Goal: Task Accomplishment & Management: Manage account settings

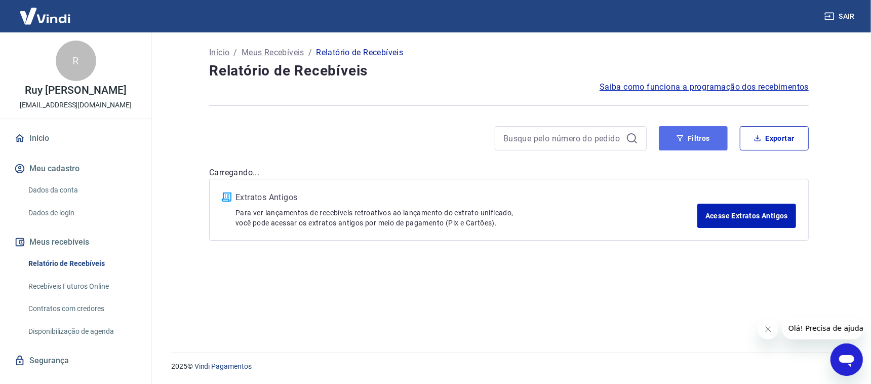
click at [703, 139] on button "Filtros" at bounding box center [693, 138] width 69 height 24
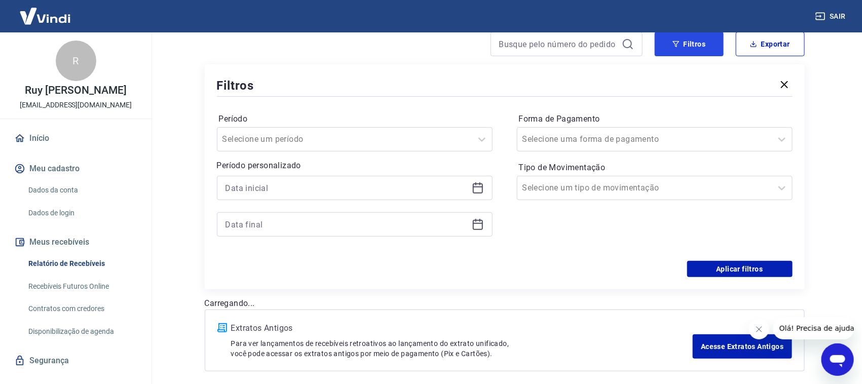
scroll to position [126, 0]
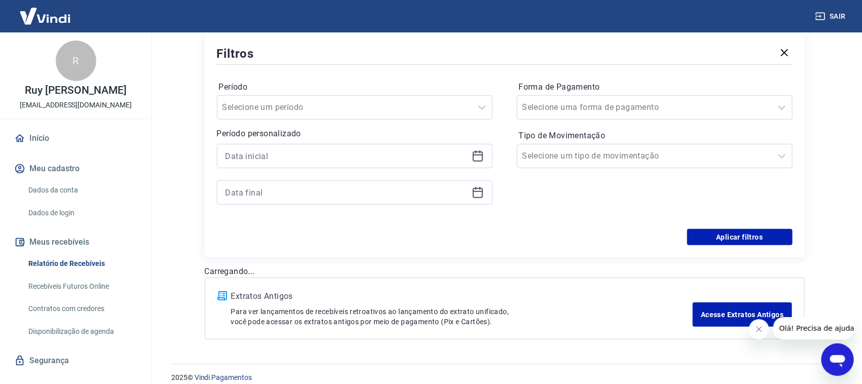
click at [475, 158] on icon at bounding box center [478, 156] width 12 height 12
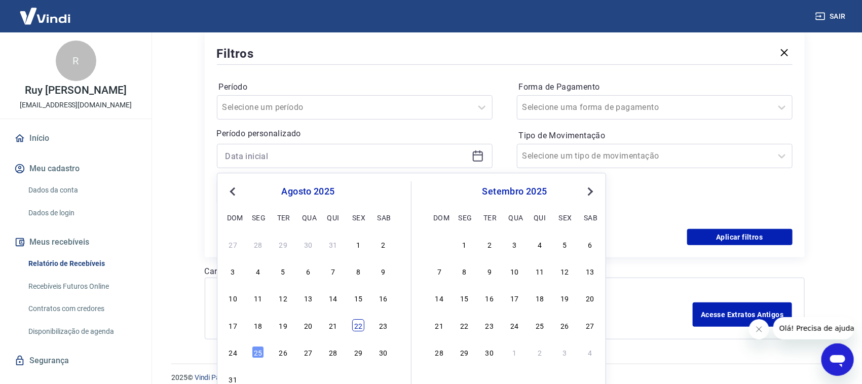
click at [356, 329] on div "22" at bounding box center [358, 325] width 12 height 12
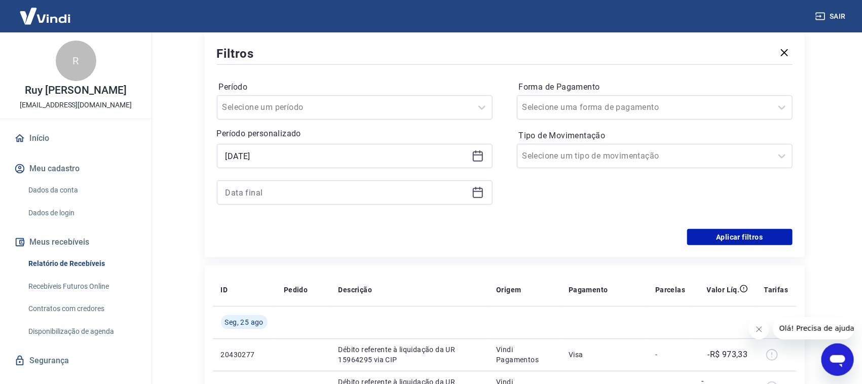
type input "[DATE]"
click at [478, 198] on div at bounding box center [355, 192] width 276 height 24
click at [480, 194] on icon at bounding box center [478, 192] width 12 height 12
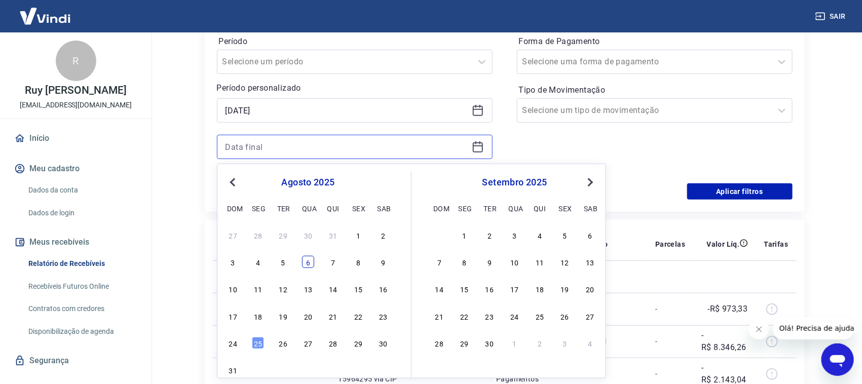
scroll to position [190, 0]
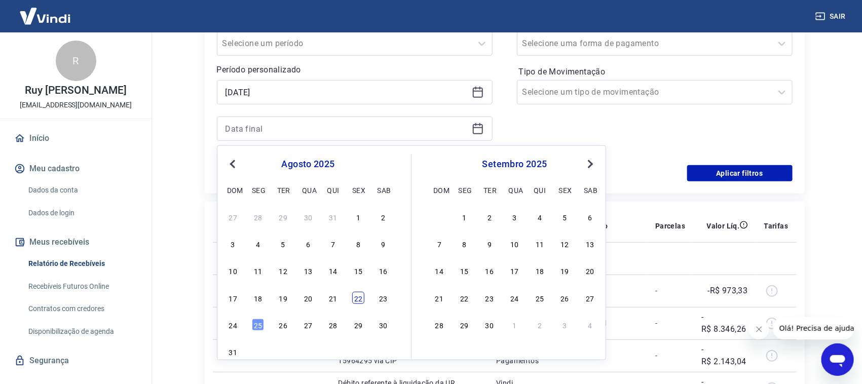
click at [358, 297] on div "22" at bounding box center [358, 298] width 12 height 12
type input "[DATE]"
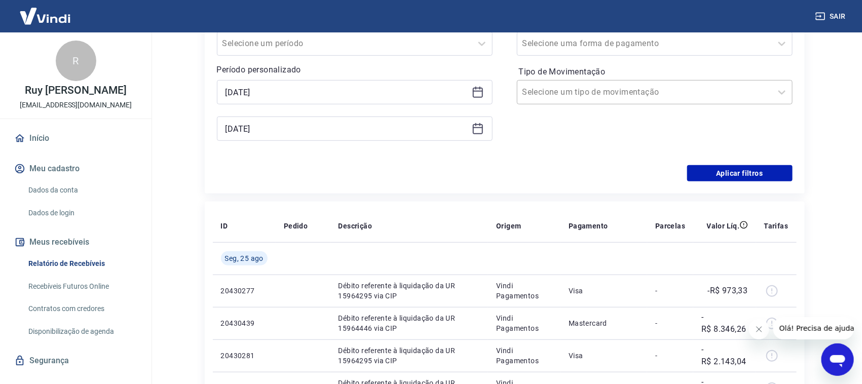
click at [624, 96] on div at bounding box center [644, 92] width 244 height 14
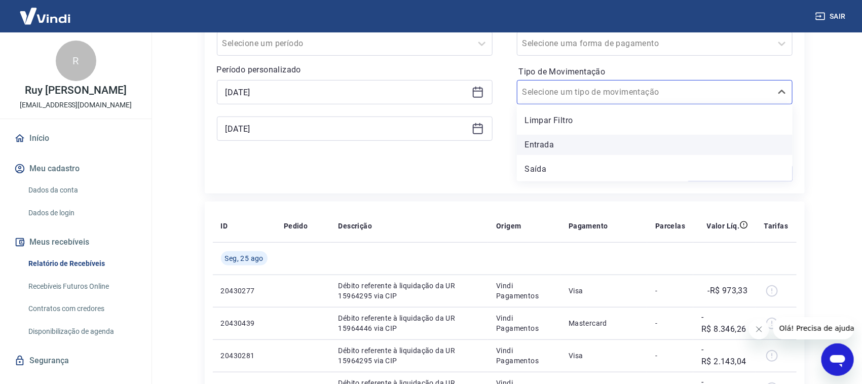
click at [555, 144] on div "Entrada" at bounding box center [655, 145] width 276 height 20
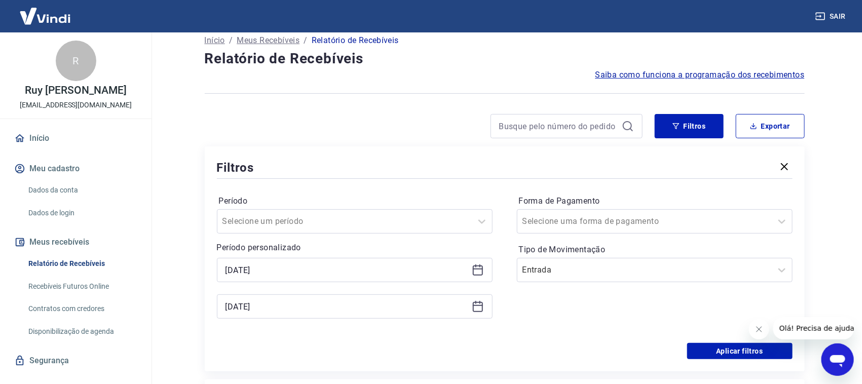
scroll to position [0, 0]
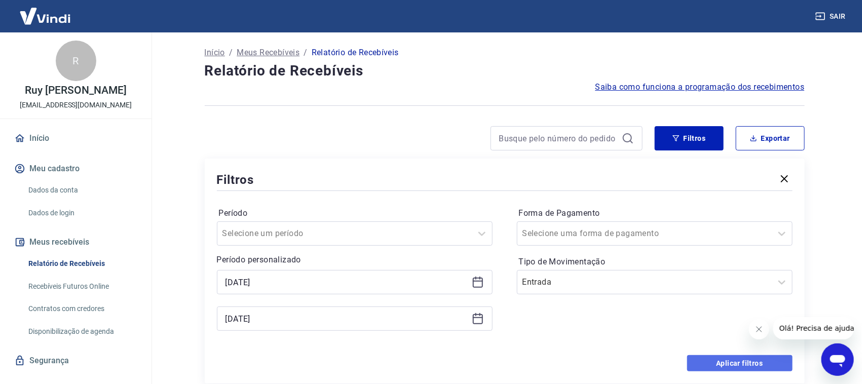
click at [732, 361] on button "Aplicar filtros" at bounding box center [739, 363] width 105 height 16
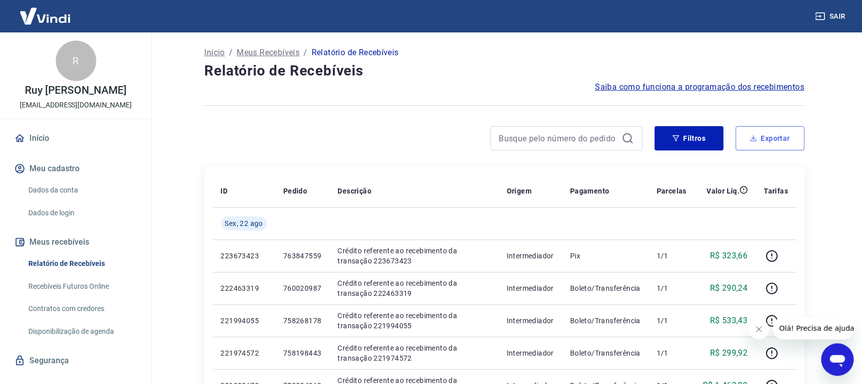
click at [760, 139] on button "Exportar" at bounding box center [770, 138] width 69 height 24
type input "[DATE]"
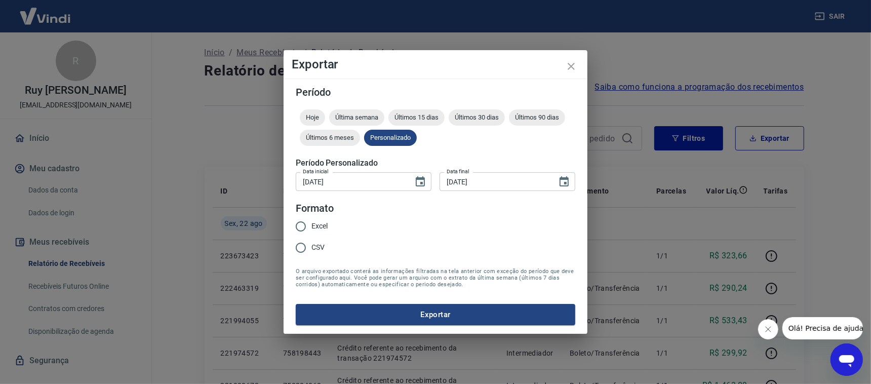
click at [301, 227] on input "Excel" at bounding box center [300, 226] width 21 height 21
radio input "true"
click at [439, 317] on button "Exportar" at bounding box center [436, 314] width 280 height 21
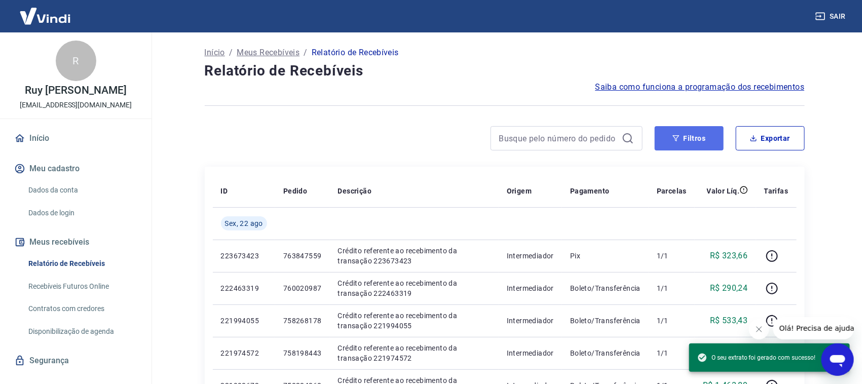
click at [684, 135] on button "Filtros" at bounding box center [689, 138] width 69 height 24
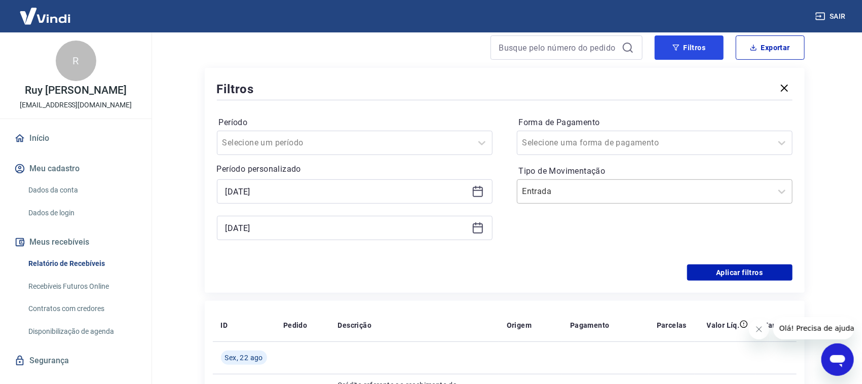
scroll to position [63, 0]
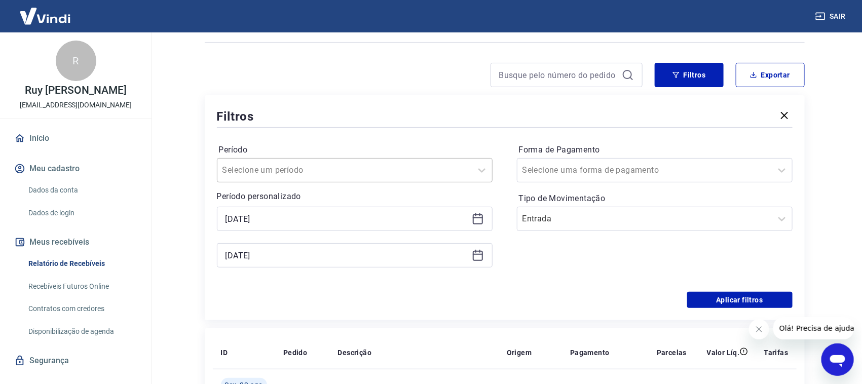
click at [322, 166] on div at bounding box center [344, 170] width 244 height 14
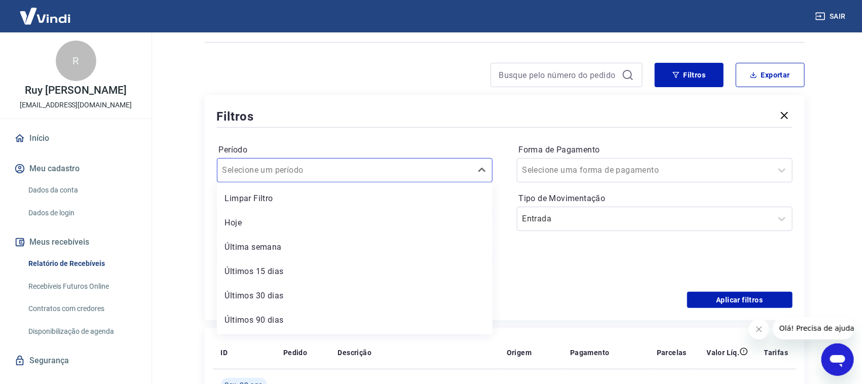
click at [343, 142] on div "Período option Limpar Filtro focused, 1 of 7. 7 results available. Use Up and D…" at bounding box center [355, 162] width 276 height 41
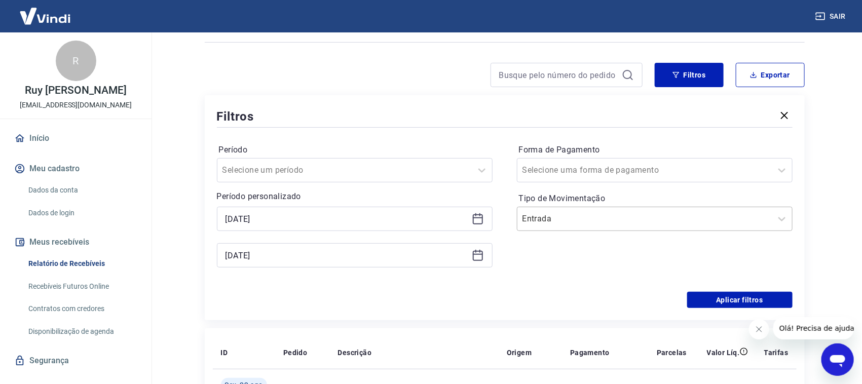
click at [583, 224] on input "Tipo de Movimentação" at bounding box center [573, 219] width 102 height 12
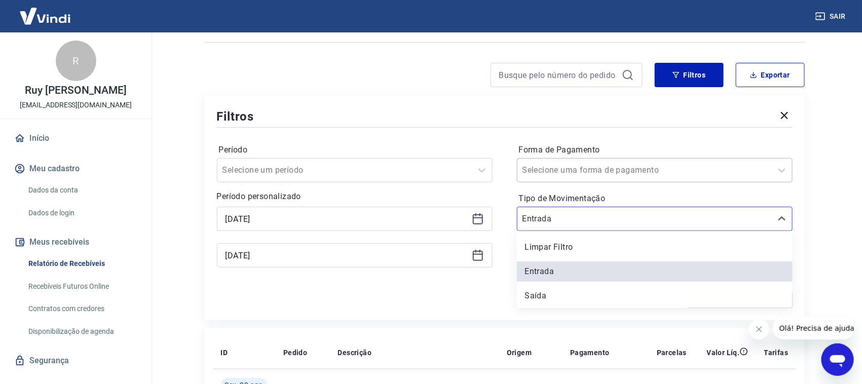
click at [607, 171] on input "Forma de Pagamento" at bounding box center [573, 170] width 102 height 12
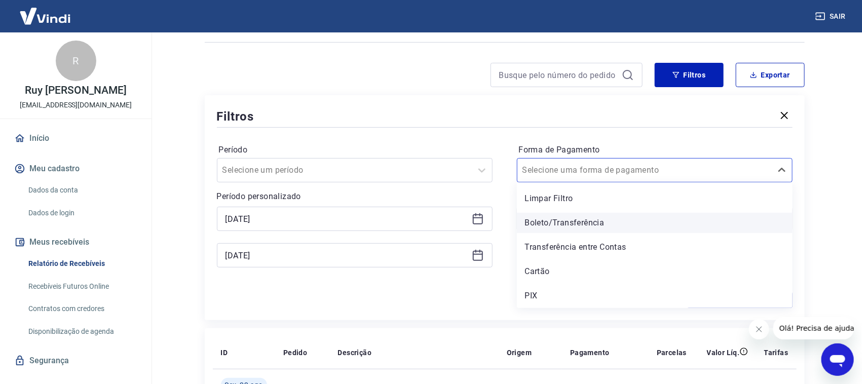
click at [585, 224] on div "Boleto/Transferência" at bounding box center [655, 223] width 276 height 20
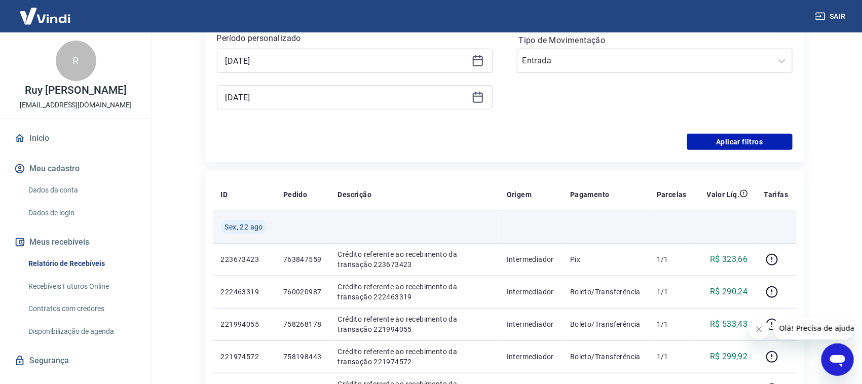
scroll to position [253, 0]
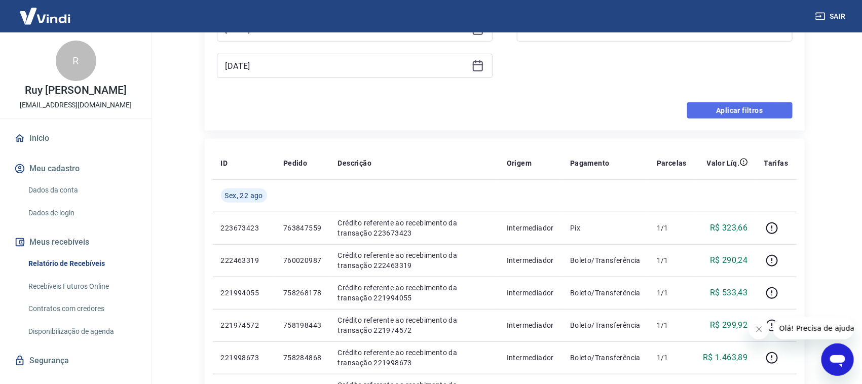
click at [727, 111] on button "Aplicar filtros" at bounding box center [739, 110] width 105 height 16
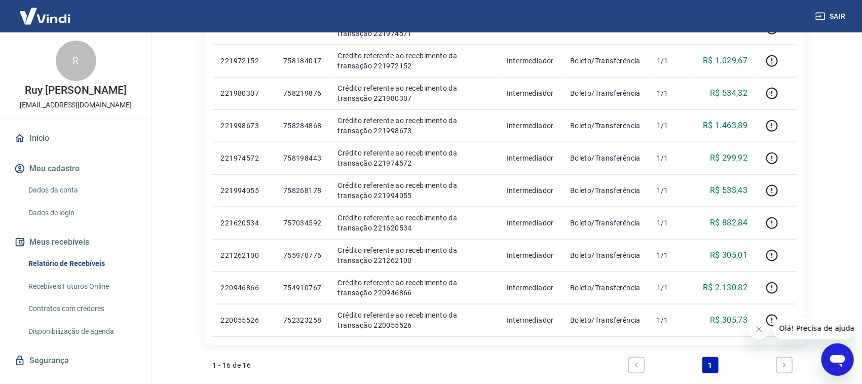
scroll to position [443, 0]
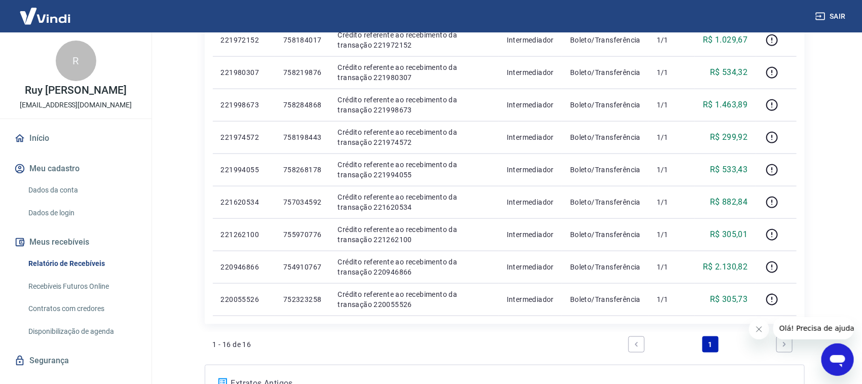
click at [784, 346] on icon "Next page" at bounding box center [784, 344] width 7 height 7
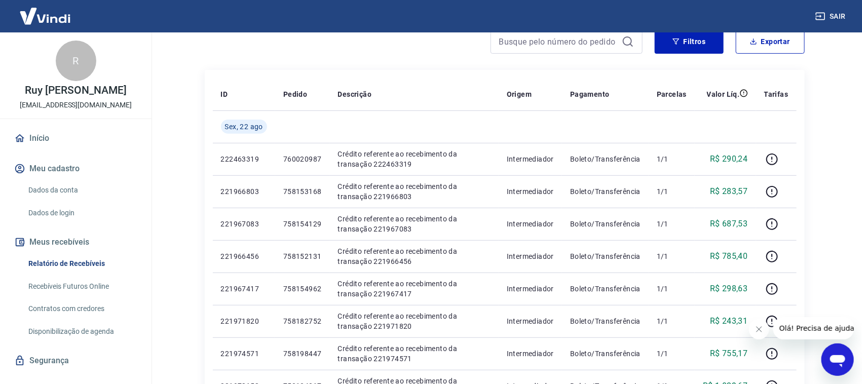
scroll to position [72, 0]
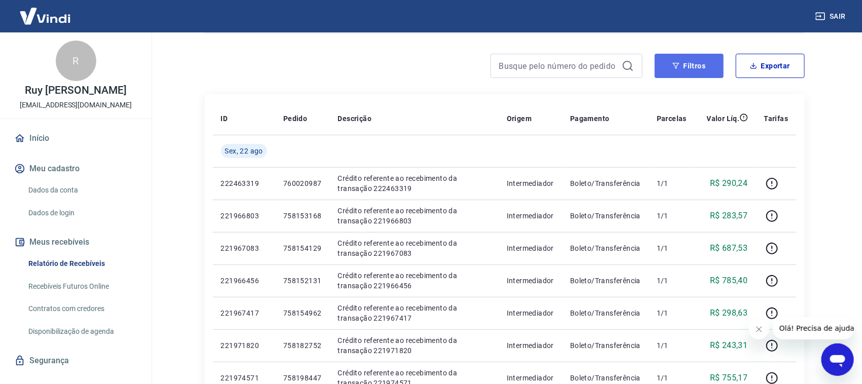
click at [681, 70] on button "Filtros" at bounding box center [689, 66] width 69 height 24
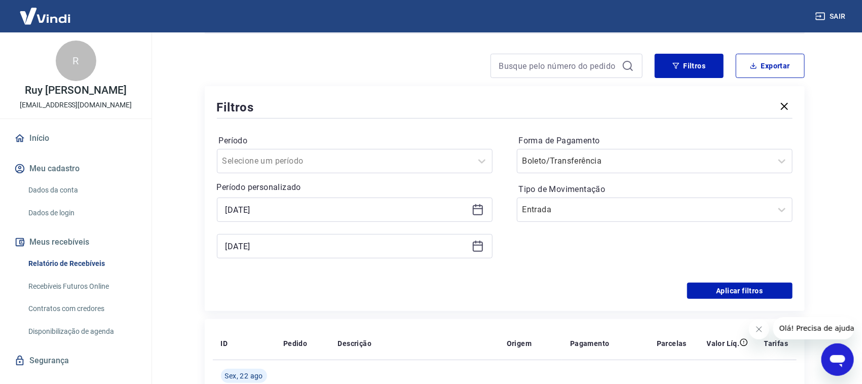
click at [476, 208] on icon at bounding box center [478, 208] width 10 height 1
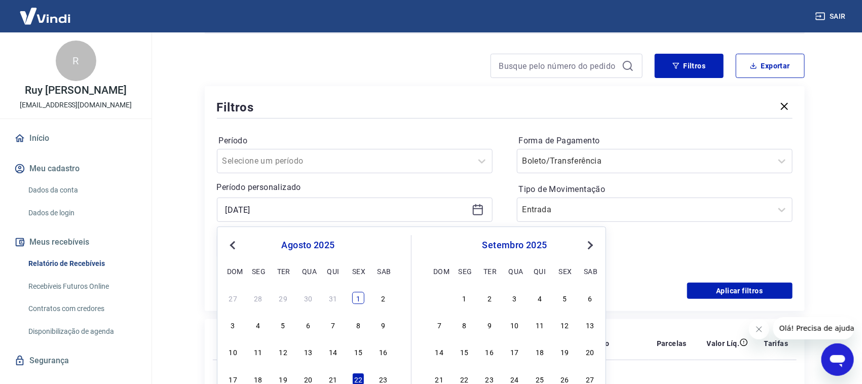
click at [356, 296] on div "1" at bounding box center [358, 298] width 12 height 12
type input "[DATE]"
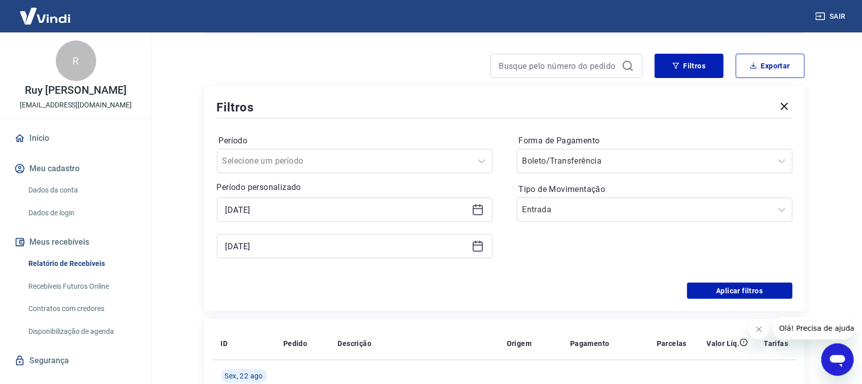
click at [475, 247] on icon at bounding box center [478, 246] width 12 height 12
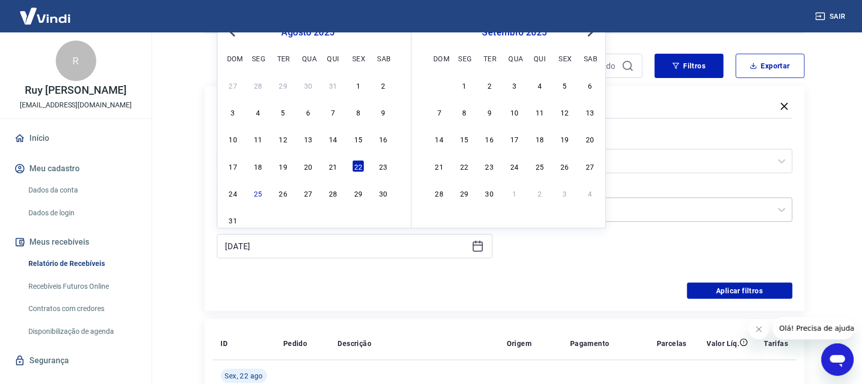
click at [258, 193] on div "25" at bounding box center [258, 193] width 12 height 12
type input "[DATE]"
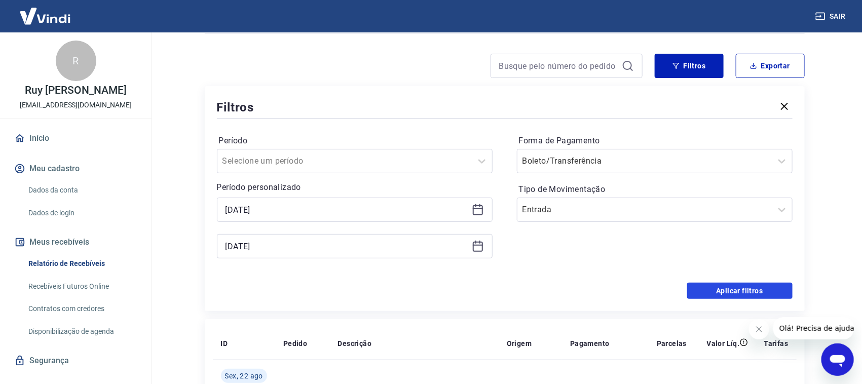
click at [740, 293] on button "Aplicar filtros" at bounding box center [739, 291] width 105 height 16
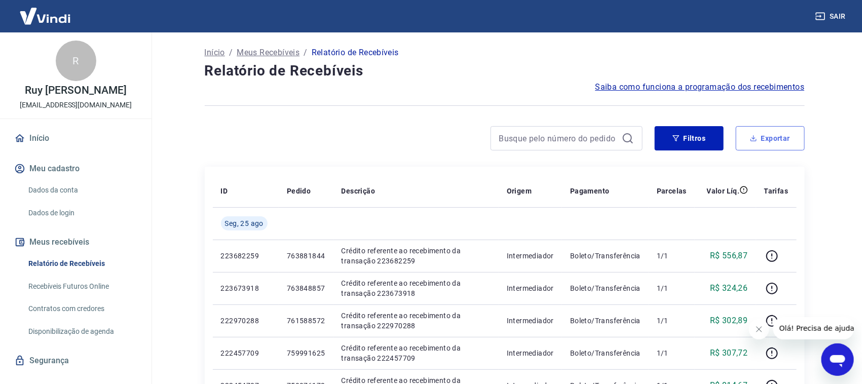
click at [779, 140] on button "Exportar" at bounding box center [770, 138] width 69 height 24
type input "[DATE]"
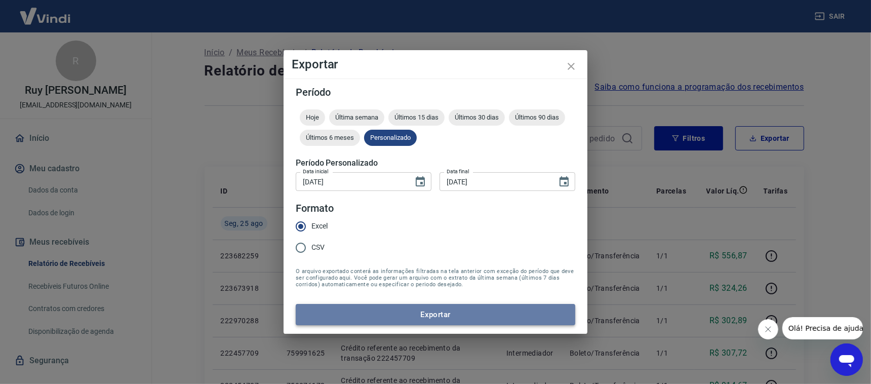
click at [384, 315] on button "Exportar" at bounding box center [436, 314] width 280 height 21
